Goal: Find specific page/section: Find specific page/section

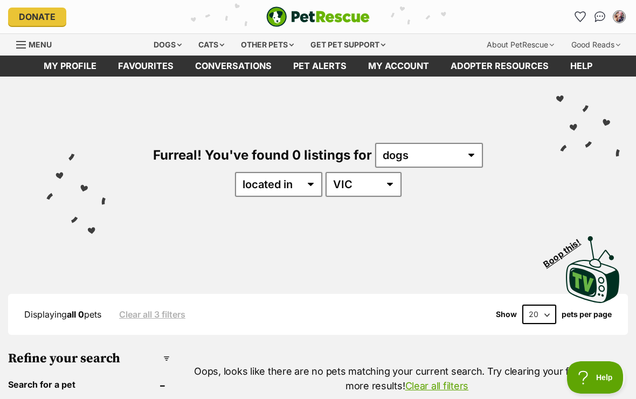
click at [582, 68] on link "Help" at bounding box center [582, 66] width 44 height 21
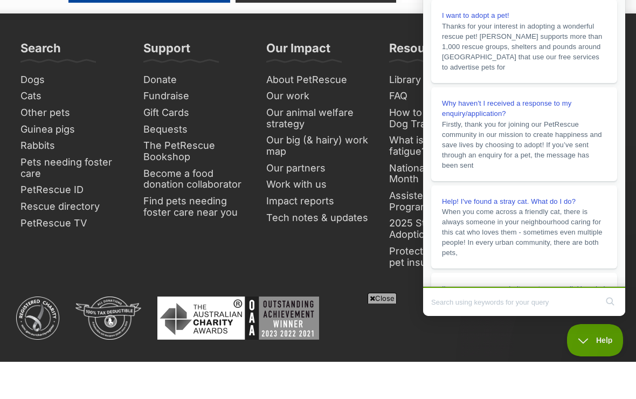
click at [79, 219] on link "PetRescue ID" at bounding box center [72, 227] width 112 height 17
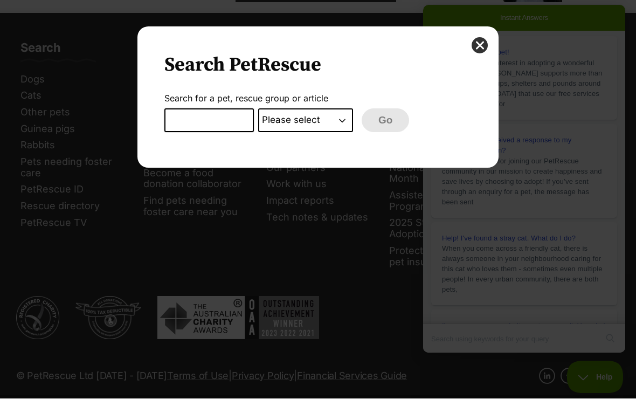
click at [217, 122] on input "Dialog Window - Close (Press escape to close)" at bounding box center [209, 121] width 90 height 24
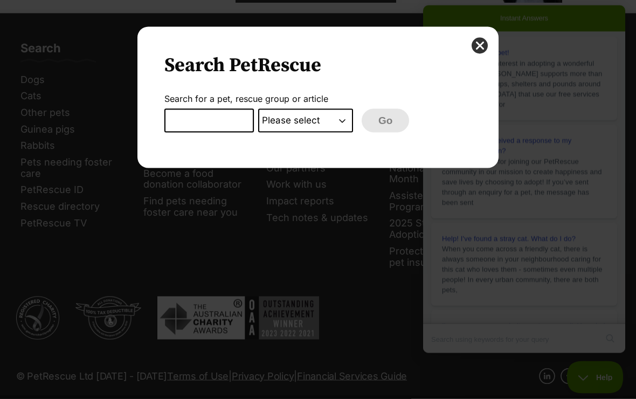
click at [204, 122] on input "Dialog Window - Close (Press escape to close)" at bounding box center [209, 121] width 90 height 24
paste input "PETRESCUE ID 1106947"
type input "PETRESCUE ID 1106947"
click at [345, 121] on select "Please select PetRescue ID Pet name Group Article" at bounding box center [305, 121] width 95 height 24
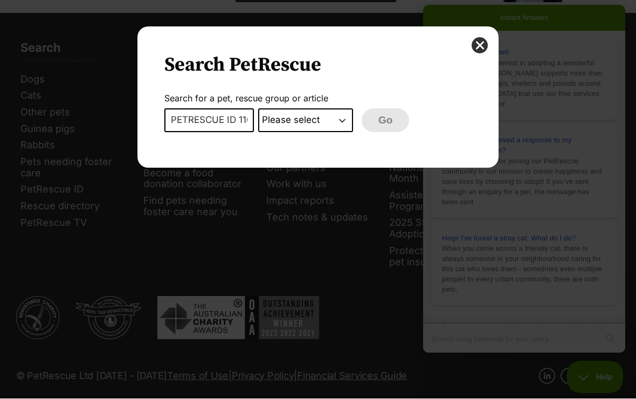
select select "petrescue_id"
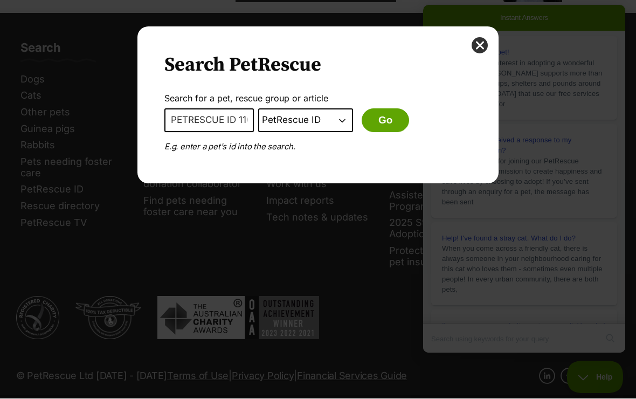
click at [391, 122] on button "Go" at bounding box center [385, 121] width 47 height 24
click at [223, 116] on input "PETRESCUE ID 1106947" at bounding box center [209, 121] width 90 height 24
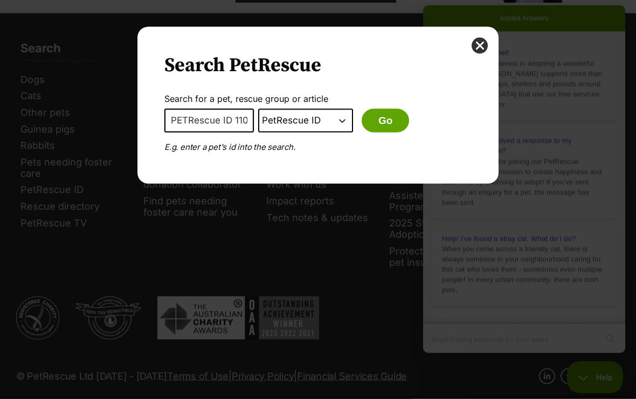
type input "PETRescue ID 1106947"
click at [386, 127] on button "Go" at bounding box center [385, 121] width 47 height 24
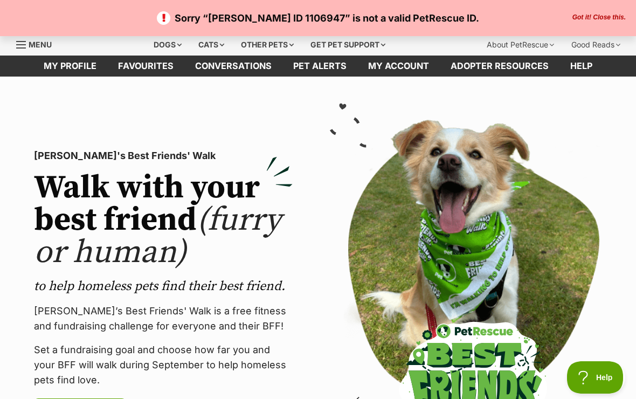
click at [46, 44] on span "Menu" at bounding box center [40, 44] width 23 height 9
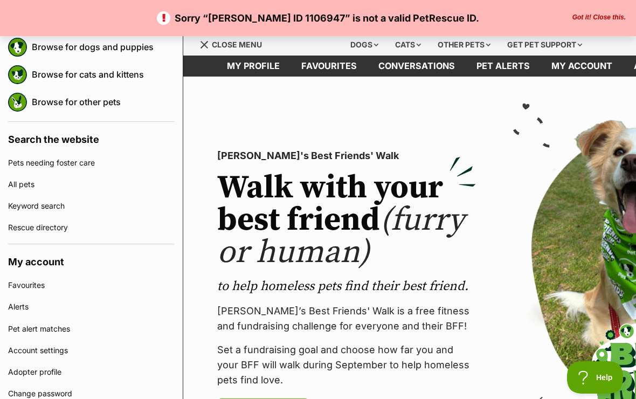
scroll to position [114, 0]
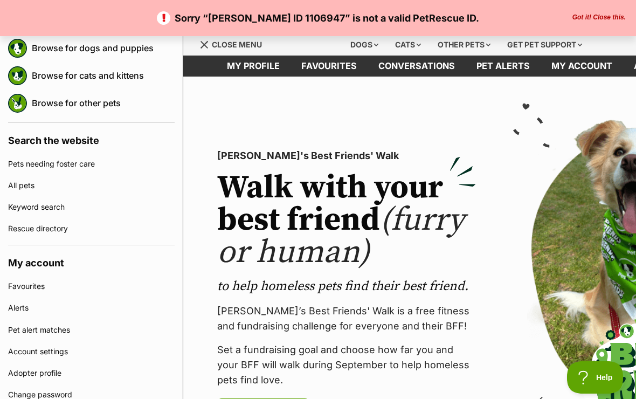
click at [67, 207] on link "Keyword search" at bounding box center [91, 207] width 167 height 22
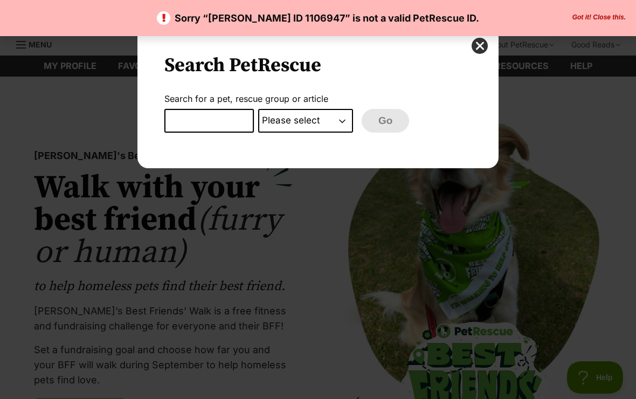
click at [347, 125] on select "Please select PetRescue ID Pet name Group Article" at bounding box center [305, 121] width 95 height 24
select select "pet_name"
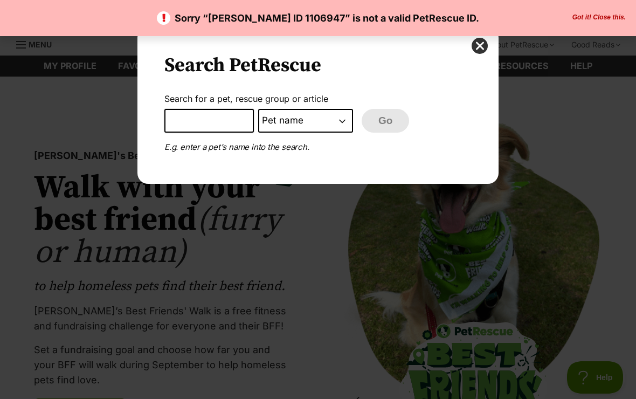
click at [230, 120] on input "Dialog Window - Close (Press escape to close)" at bounding box center [209, 121] width 90 height 24
type input "Ravenista"
click at [384, 125] on button "Go" at bounding box center [385, 121] width 47 height 24
